Goal: Information Seeking & Learning: Understand process/instructions

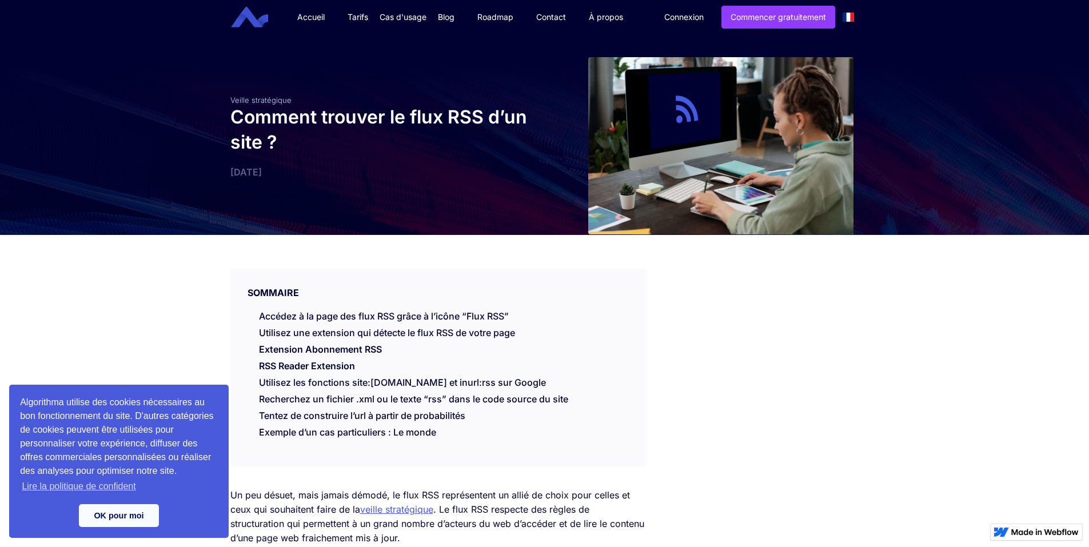
scroll to position [1271, 0]
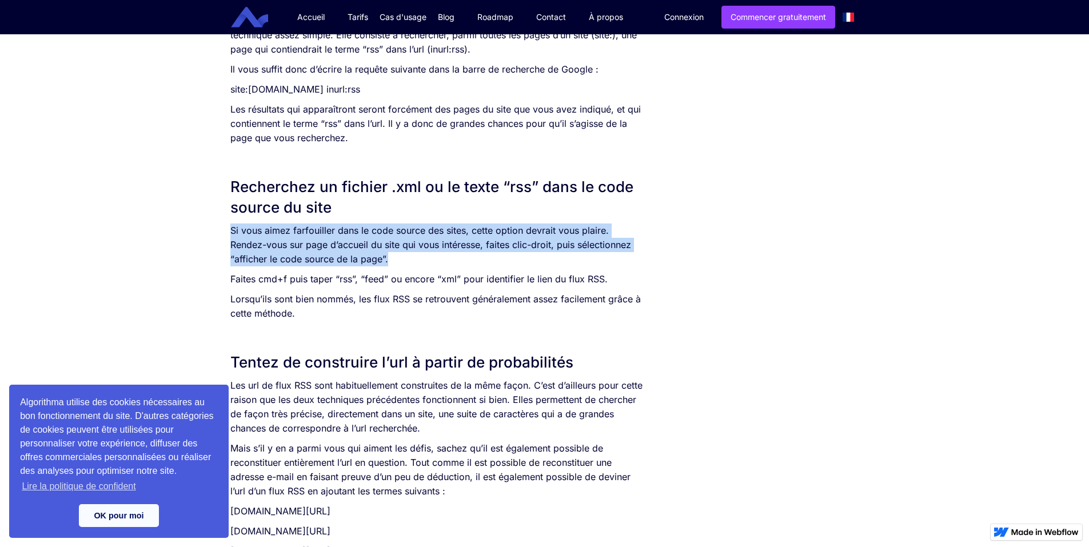
drag, startPoint x: 225, startPoint y: 230, endPoint x: 428, endPoint y: 265, distance: 205.9
click at [428, 265] on p "Si vous aimez farfouiller dans le code source des sites, cette option devrait v…" at bounding box center [438, 244] width 416 height 43
drag, startPoint x: 428, startPoint y: 265, endPoint x: 223, endPoint y: 234, distance: 206.4
click at [223, 234] on div "SOMMAIRE Accédez à la page des flux RSS grâce à l’icône “Flux RSS” Utilisez une…" at bounding box center [544, 4] width 1089 height 2080
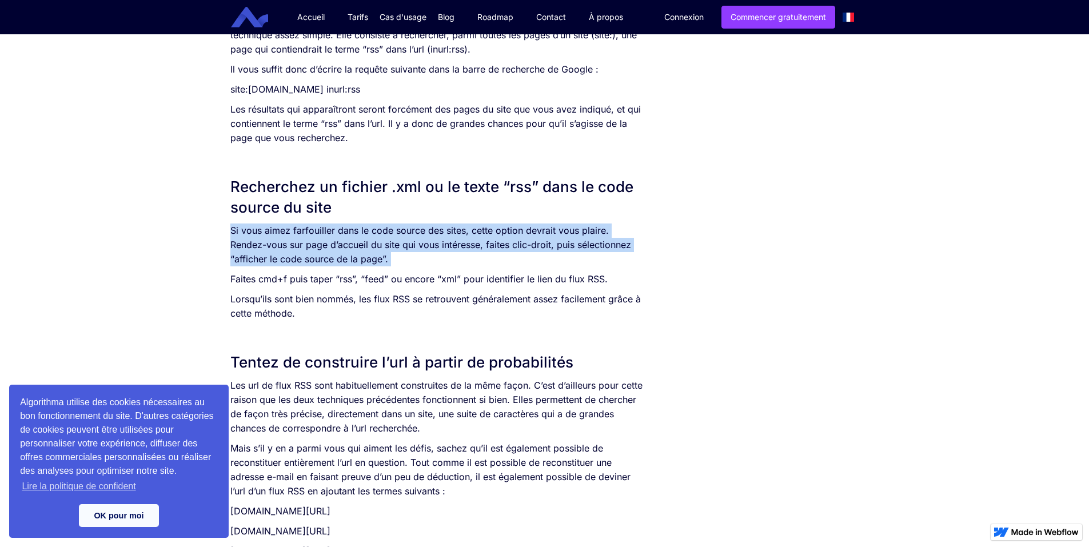
click at [223, 234] on div "SOMMAIRE Accédez à la page des flux RSS grâce à l’icône “Flux RSS” Utilisez une…" at bounding box center [544, 4] width 1089 height 2080
drag, startPoint x: 223, startPoint y: 234, endPoint x: 353, endPoint y: 261, distance: 131.9
click at [353, 261] on div "SOMMAIRE Accédez à la page des flux RSS grâce à l’icône “Flux RSS” Utilisez une…" at bounding box center [544, 4] width 1089 height 2080
click at [353, 261] on p "Si vous aimez farfouiller dans le code source des sites, cette option devrait v…" at bounding box center [438, 244] width 416 height 43
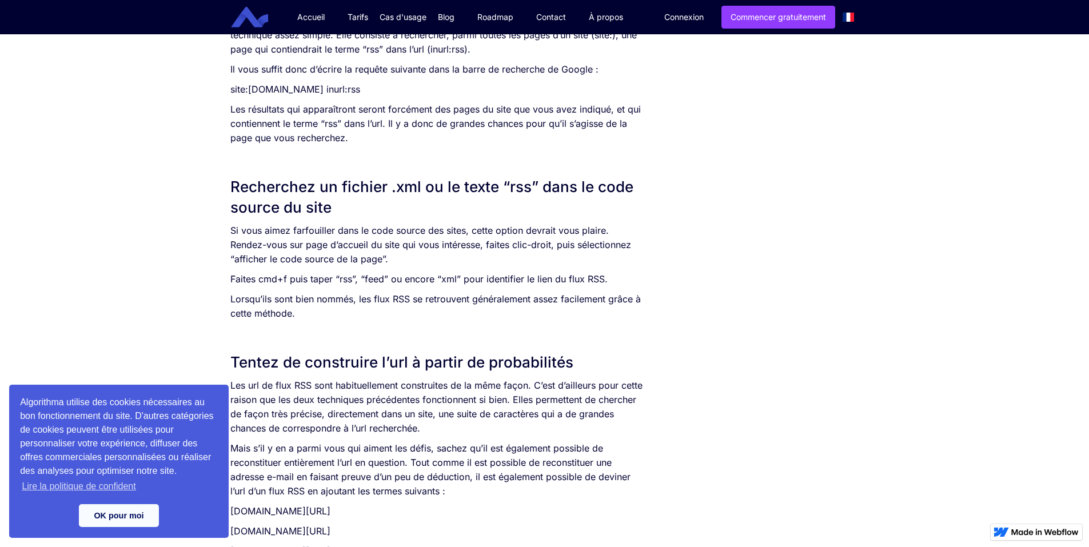
click at [303, 310] on p "Lorsqu’ils sont bien nommés, les flux RSS se retrouvent généralement assez faci…" at bounding box center [438, 306] width 416 height 29
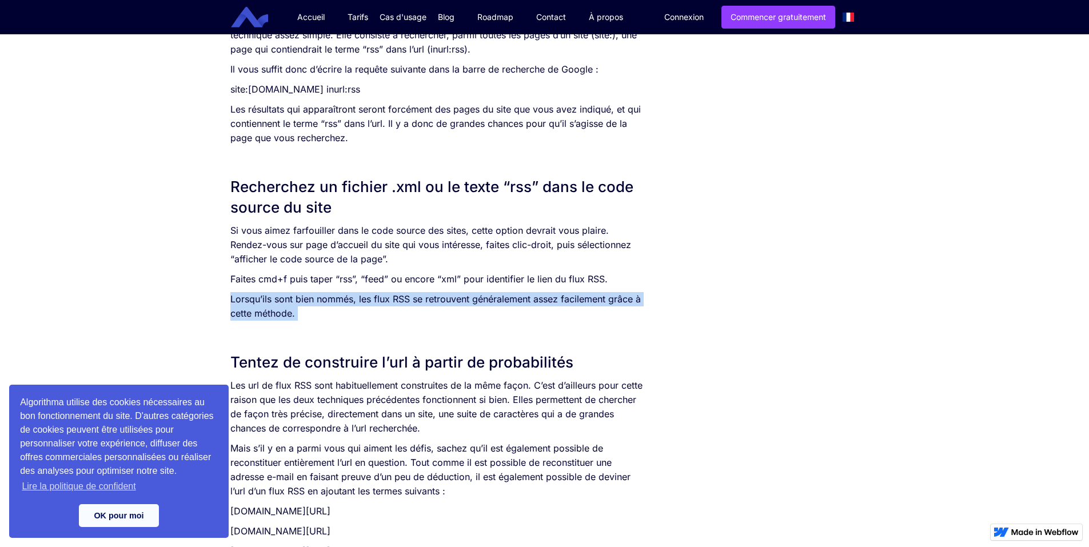
click at [303, 310] on p "Lorsqu’ils sont bien nommés, les flux RSS se retrouvent généralement assez faci…" at bounding box center [438, 306] width 416 height 29
click at [394, 309] on p "Lorsqu’ils sont bien nommés, les flux RSS se retrouvent généralement assez faci…" at bounding box center [438, 306] width 416 height 29
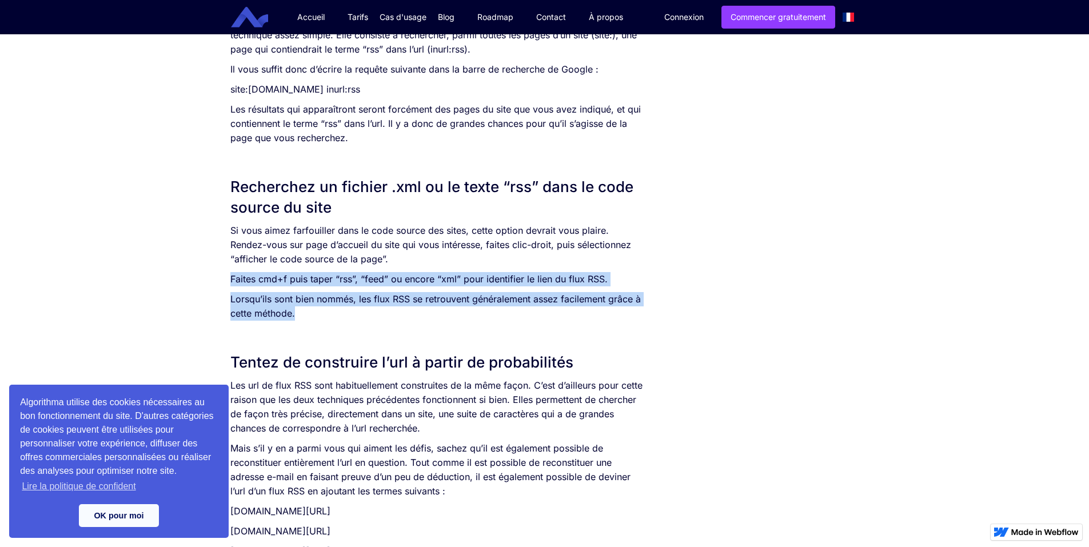
drag, startPoint x: 406, startPoint y: 315, endPoint x: 203, endPoint y: 276, distance: 207.1
click at [203, 276] on div "SOMMAIRE Accédez à la page des flux RSS grâce à l’icône “Flux RSS” Utilisez une…" at bounding box center [544, 4] width 1089 height 2080
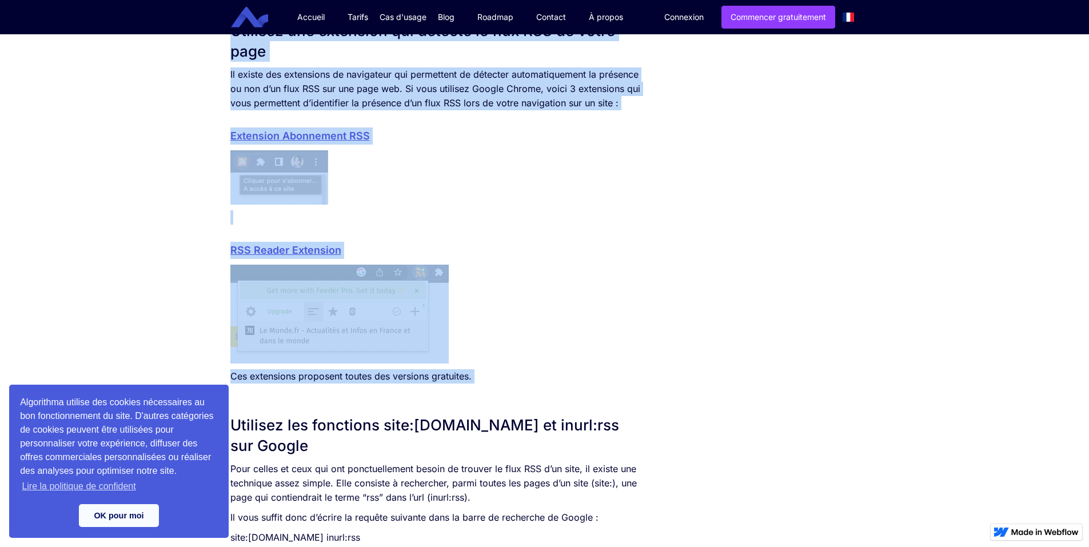
scroll to position [760, 0]
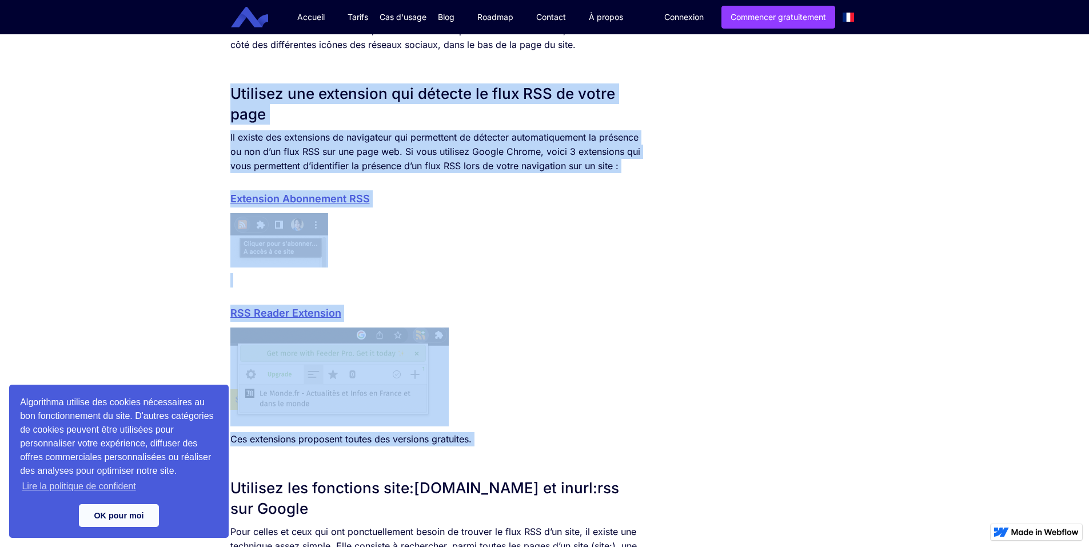
drag, startPoint x: 508, startPoint y: 225, endPoint x: 184, endPoint y: 90, distance: 351.2
click at [184, 90] on div "SOMMAIRE Accédez à la page des flux RSS grâce à l’icône “Flux RSS” Utilisez une…" at bounding box center [544, 515] width 1089 height 2080
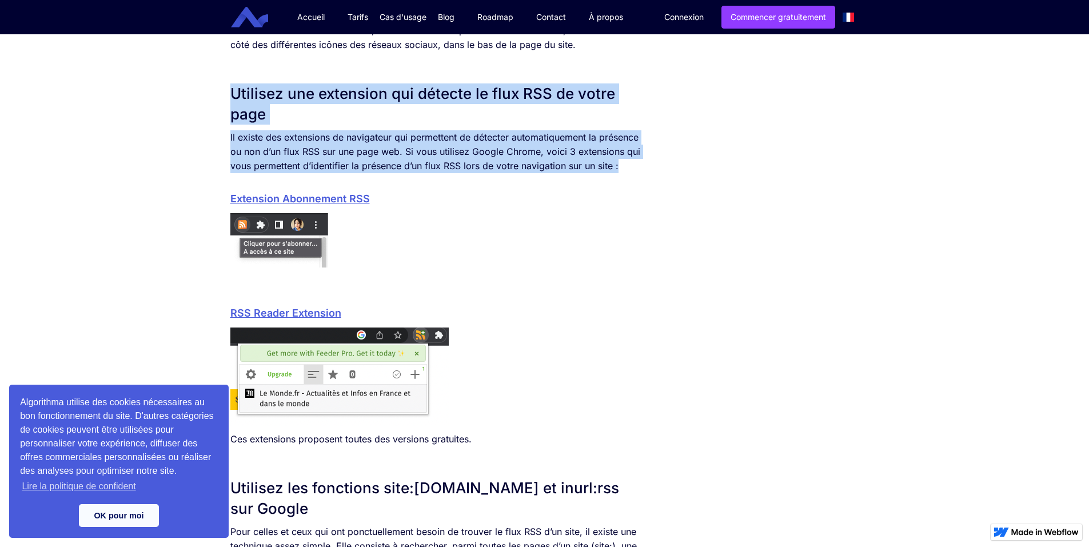
drag, startPoint x: 184, startPoint y: 90, endPoint x: 660, endPoint y: 172, distance: 483.2
click at [660, 172] on div "SOMMAIRE Accédez à la page des flux RSS grâce à l’icône “Flux RSS” Utilisez une…" at bounding box center [544, 515] width 1089 height 2080
click at [660, 172] on div "SOMMAIRE Accédez à la page des flux RSS grâce à l’icône “Flux RSS” Utilisez une…" at bounding box center [545, 504] width 640 height 2058
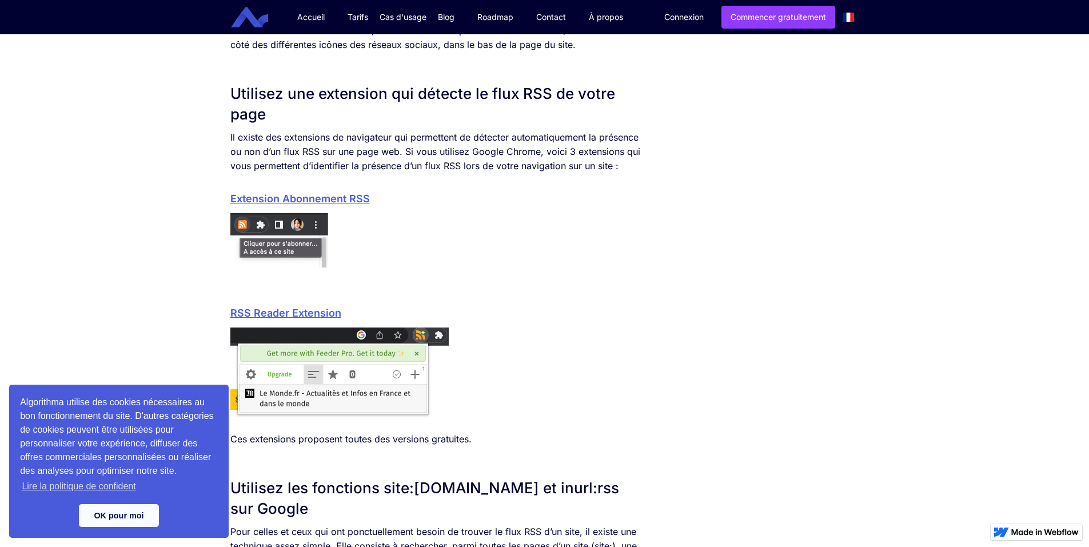
click at [302, 200] on link "Extension Abonnement RSS" at bounding box center [299, 199] width 139 height 12
